Goal: Transaction & Acquisition: Purchase product/service

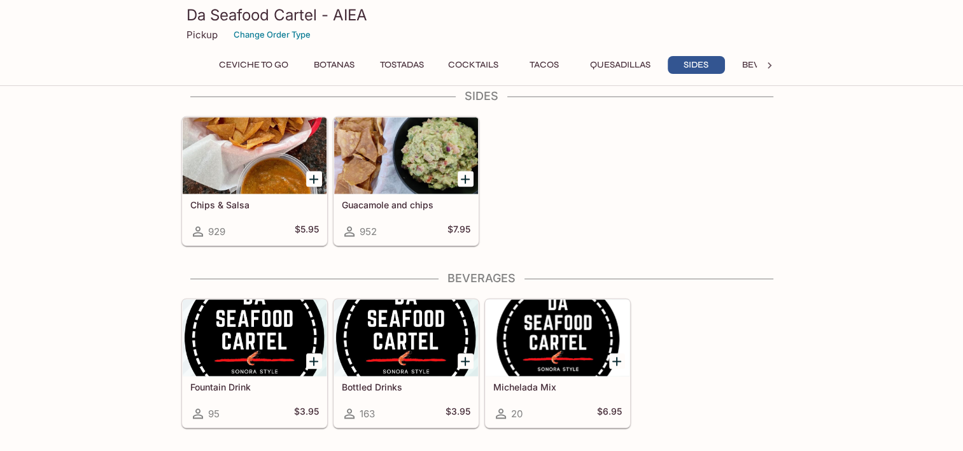
scroll to position [1938, 0]
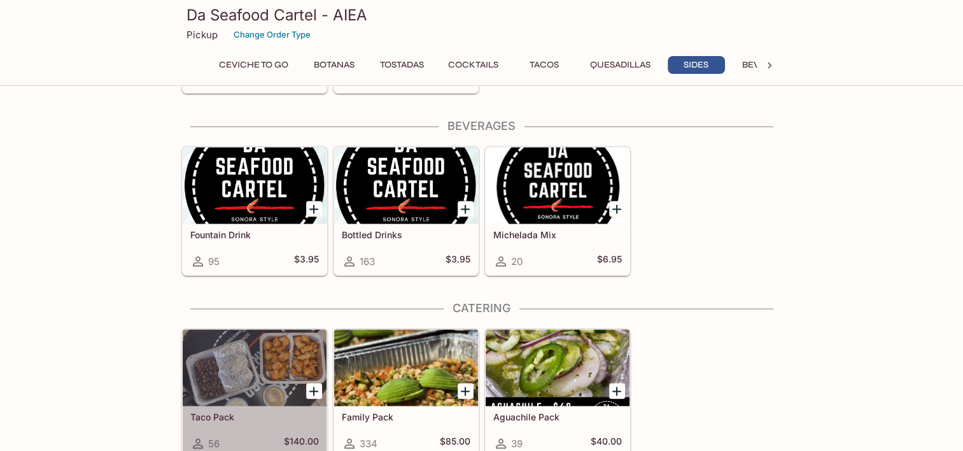
click at [283, 355] on div at bounding box center [255, 367] width 144 height 76
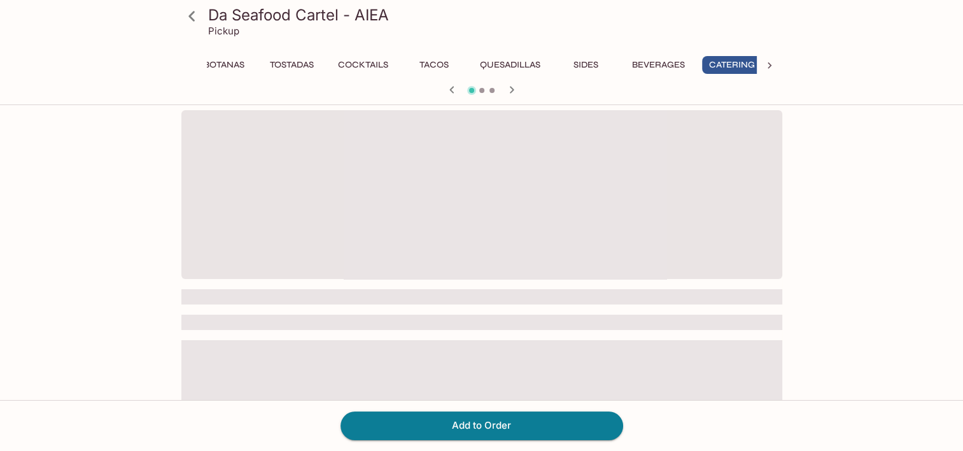
scroll to position [0, 118]
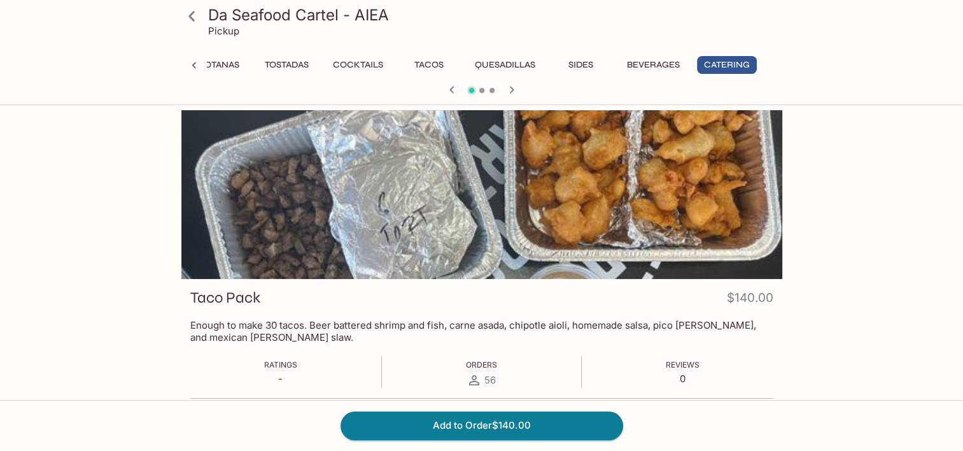
click at [208, 408] on div "Add to Order $140.00" at bounding box center [481, 425] width 963 height 51
click at [430, 67] on button "Tacos" at bounding box center [429, 65] width 57 height 18
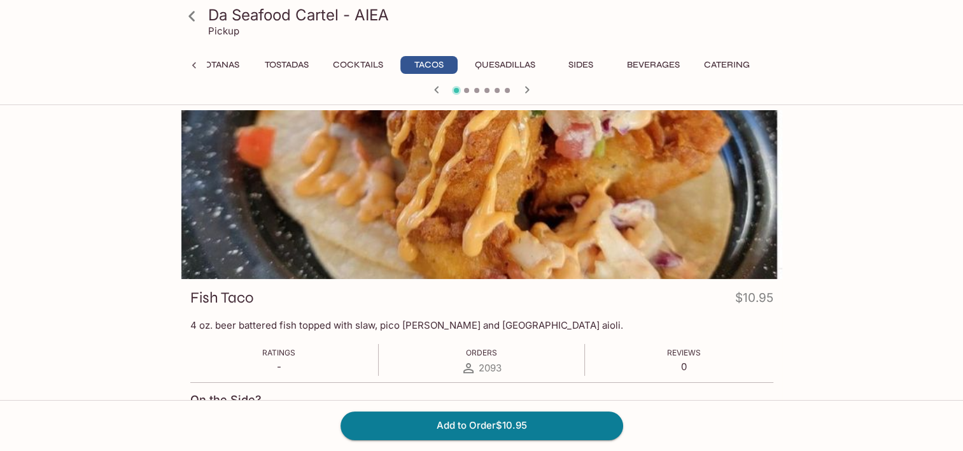
scroll to position [0, 0]
click at [195, 62] on icon at bounding box center [194, 65] width 13 height 13
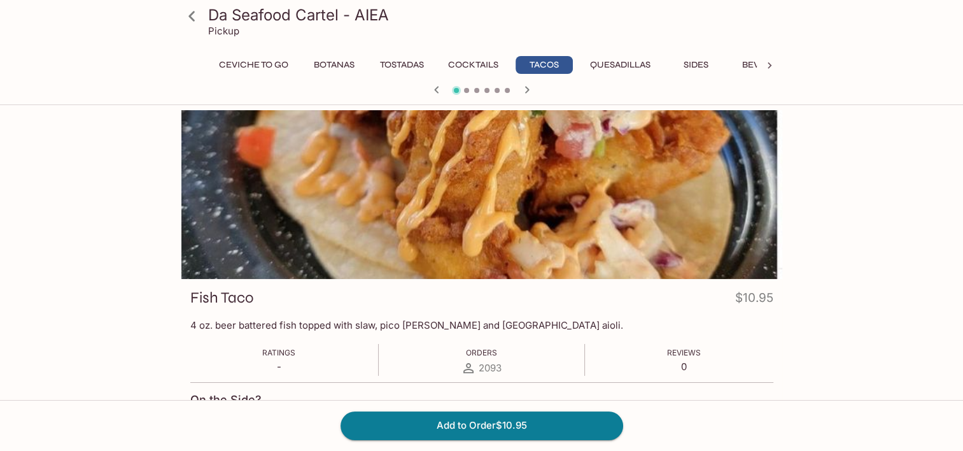
click at [530, 92] on icon "button" at bounding box center [527, 89] width 15 height 15
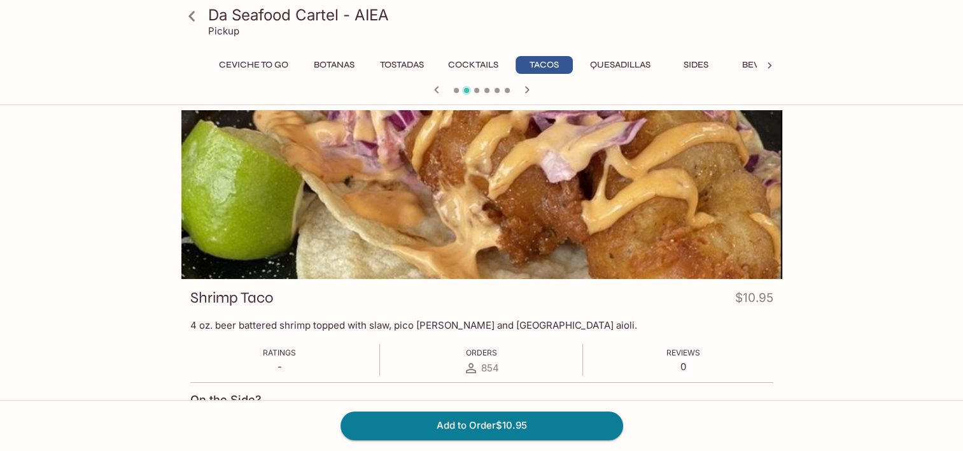
click at [530, 92] on icon "button" at bounding box center [527, 89] width 15 height 15
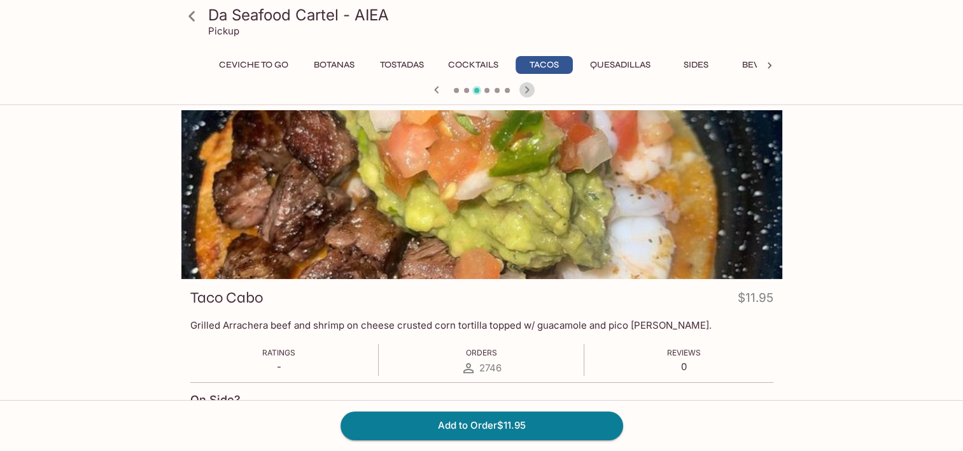
click at [530, 92] on icon "button" at bounding box center [527, 89] width 15 height 15
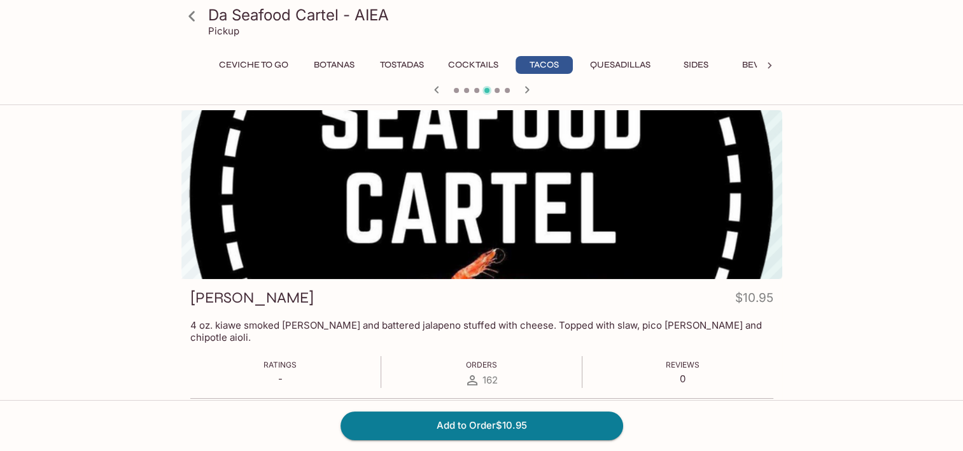
click at [433, 92] on icon "button" at bounding box center [436, 89] width 15 height 15
